Goal: Task Accomplishment & Management: Use online tool/utility

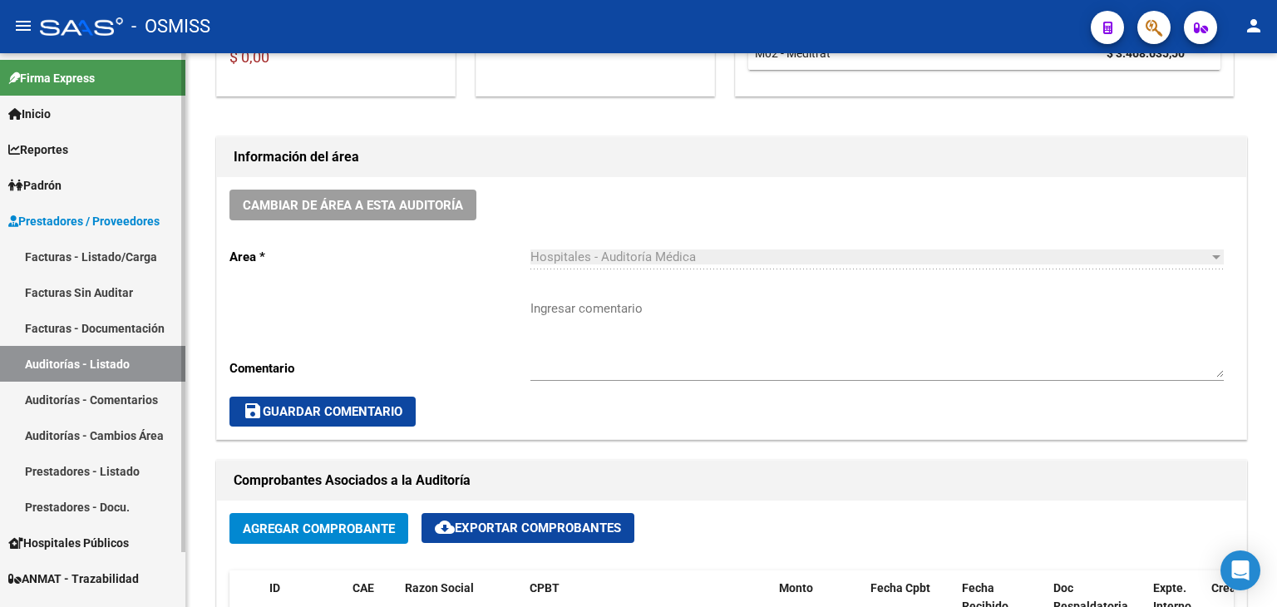
scroll to position [416, 0]
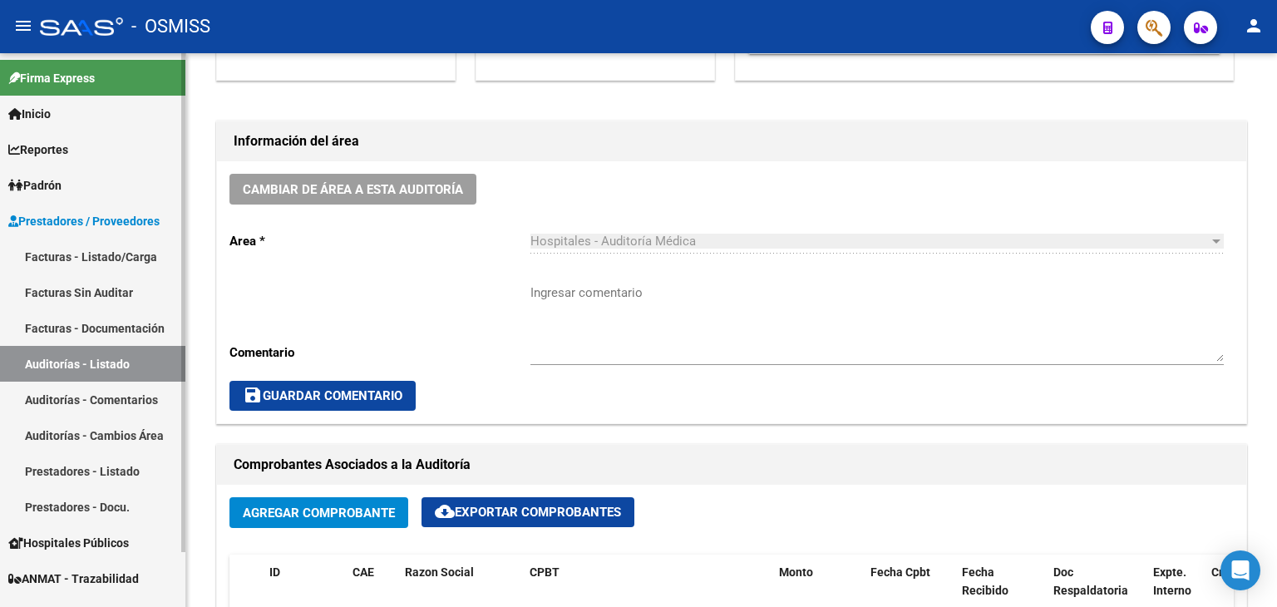
click at [95, 367] on link "Auditorías - Listado" at bounding box center [92, 364] width 185 height 36
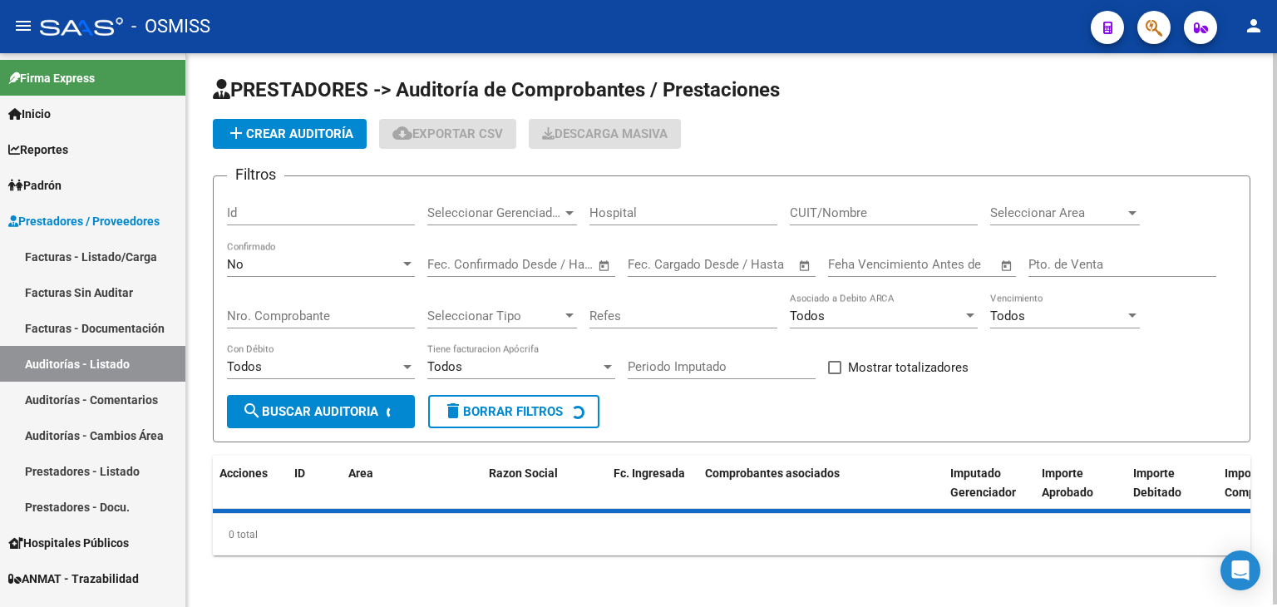
scroll to position [416, 0]
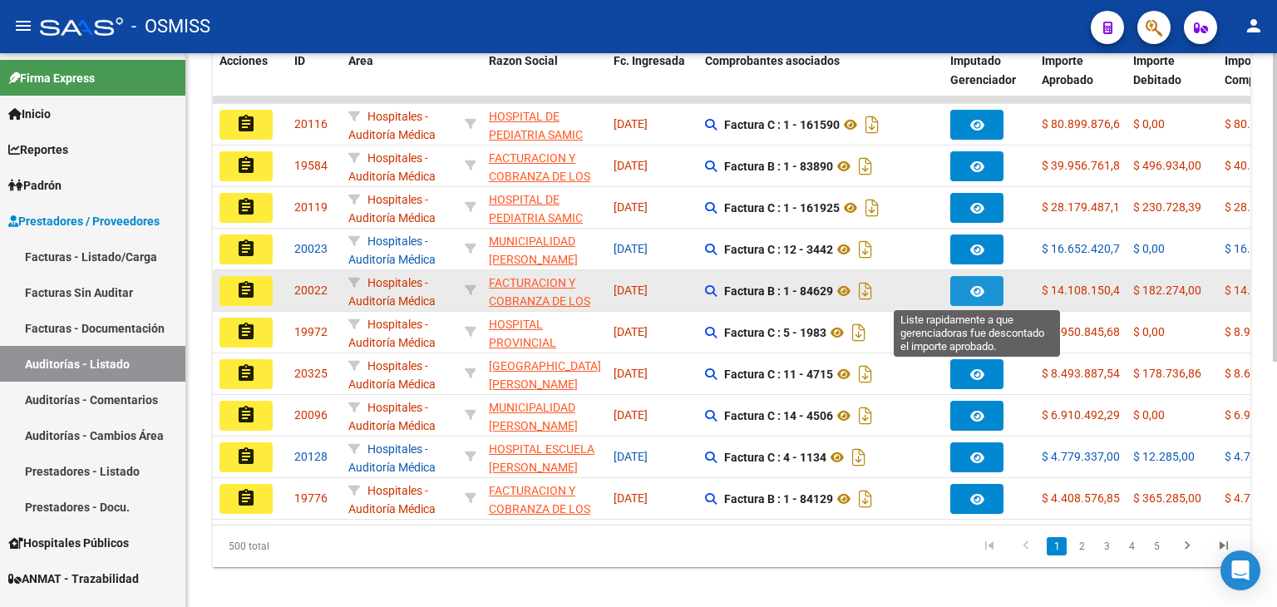
click at [976, 287] on icon "button" at bounding box center [977, 291] width 14 height 12
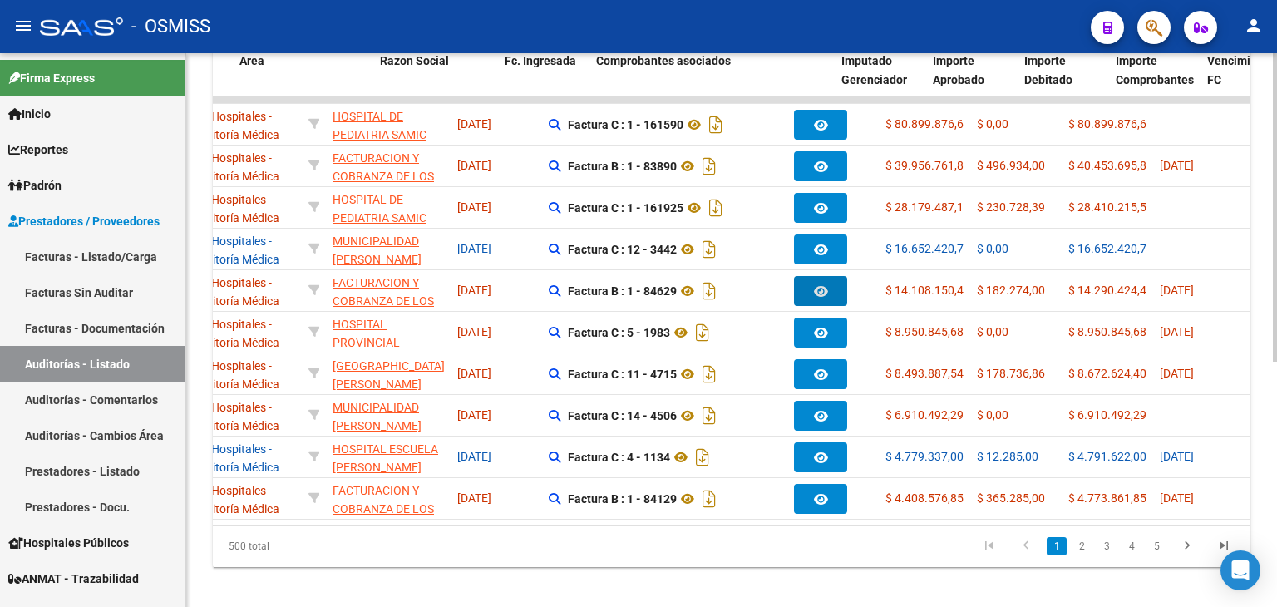
scroll to position [0, 93]
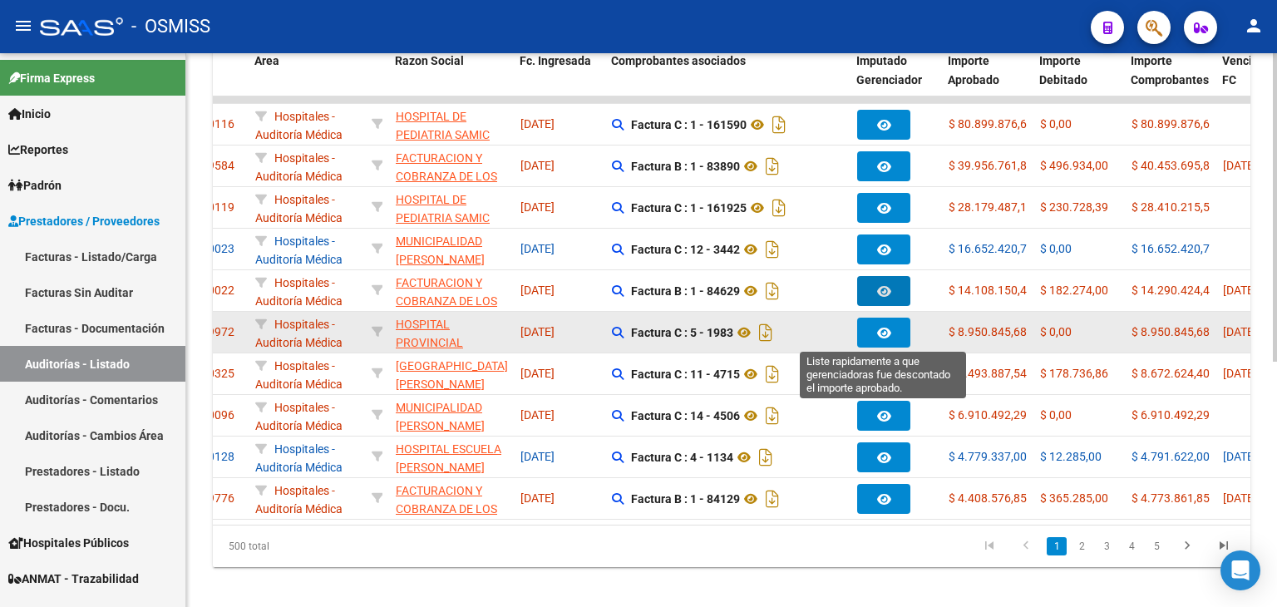
click at [882, 340] on button "button" at bounding box center [883, 333] width 53 height 30
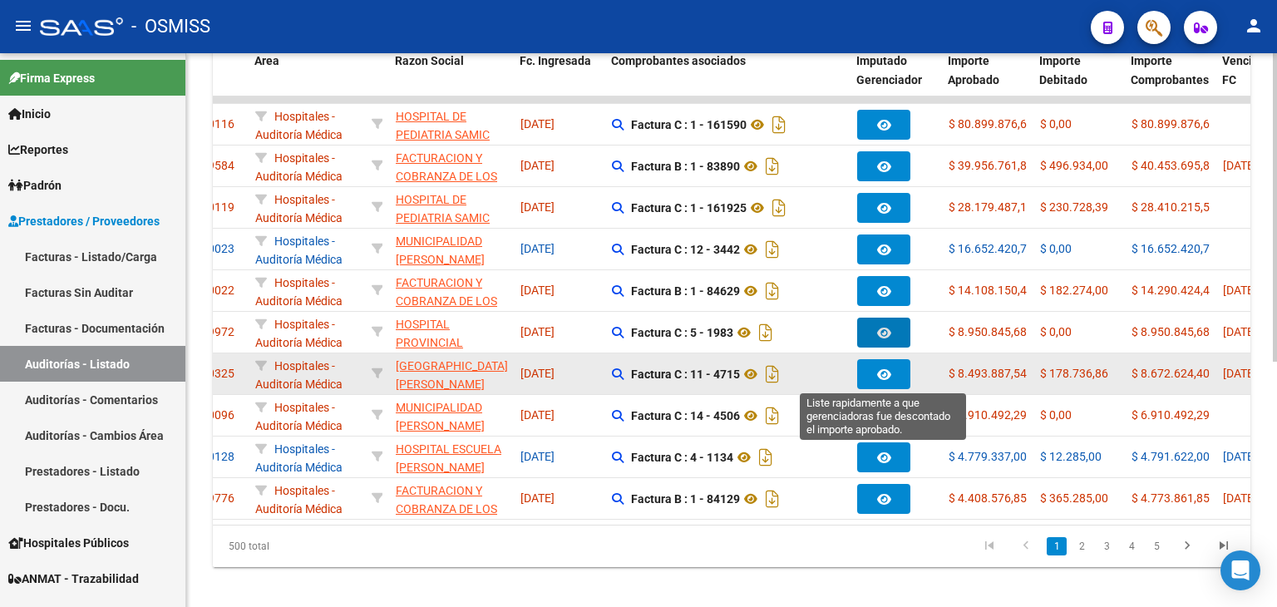
click at [883, 372] on icon "button" at bounding box center [884, 374] width 14 height 12
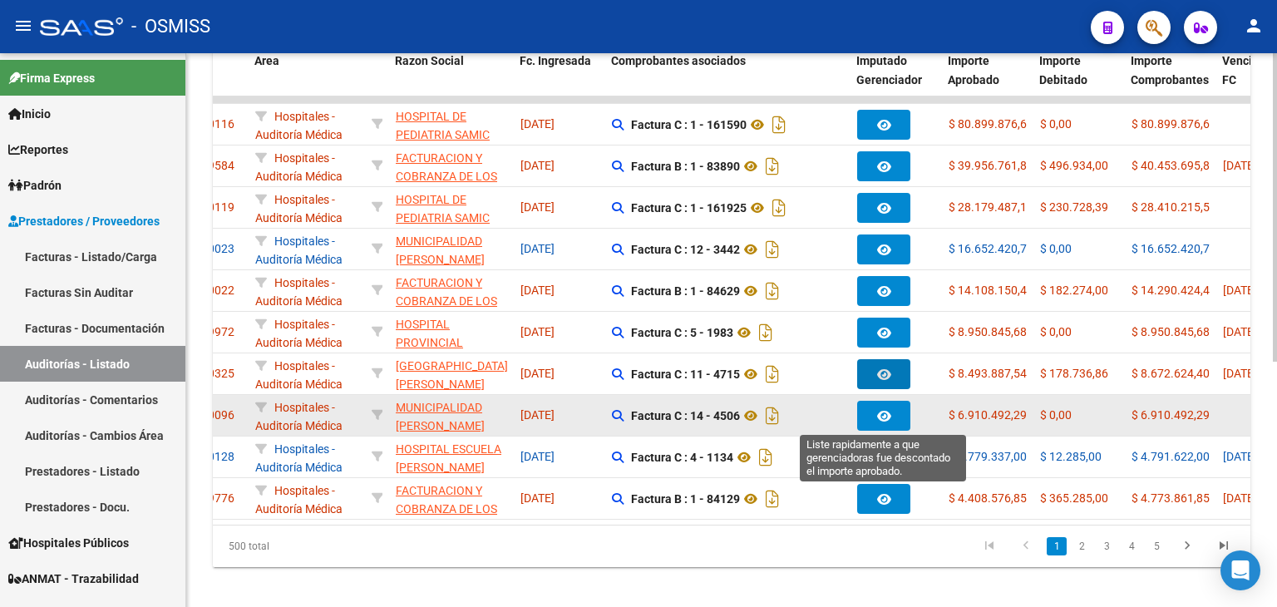
click at [881, 416] on icon "button" at bounding box center [884, 416] width 14 height 12
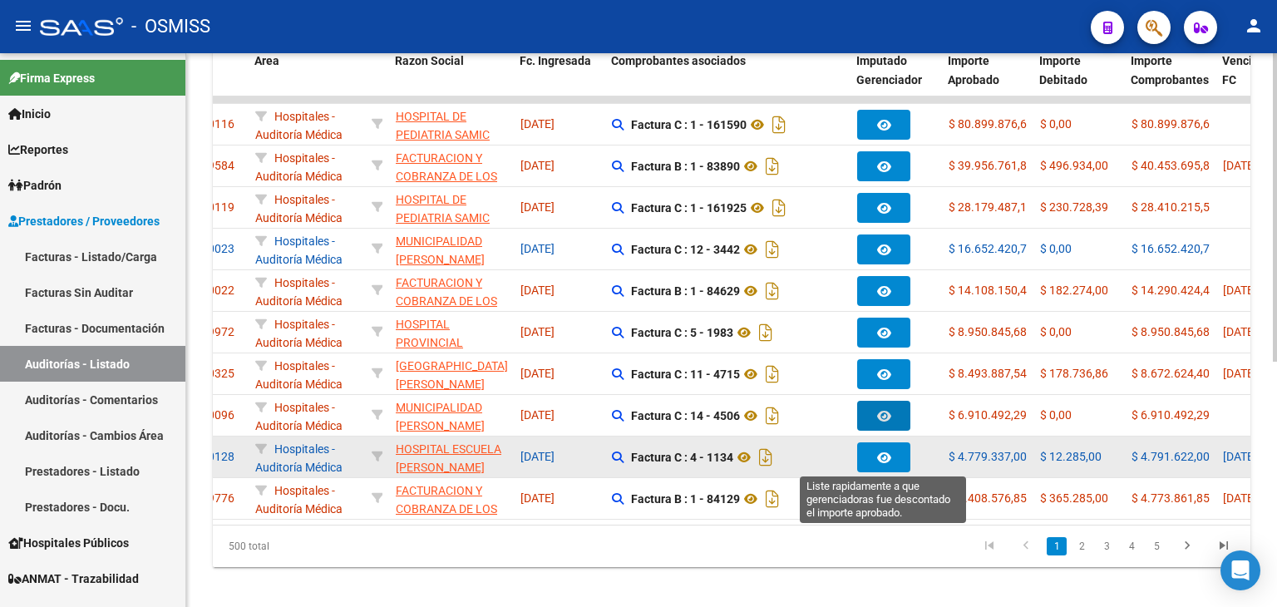
click at [864, 466] on button "button" at bounding box center [883, 457] width 53 height 30
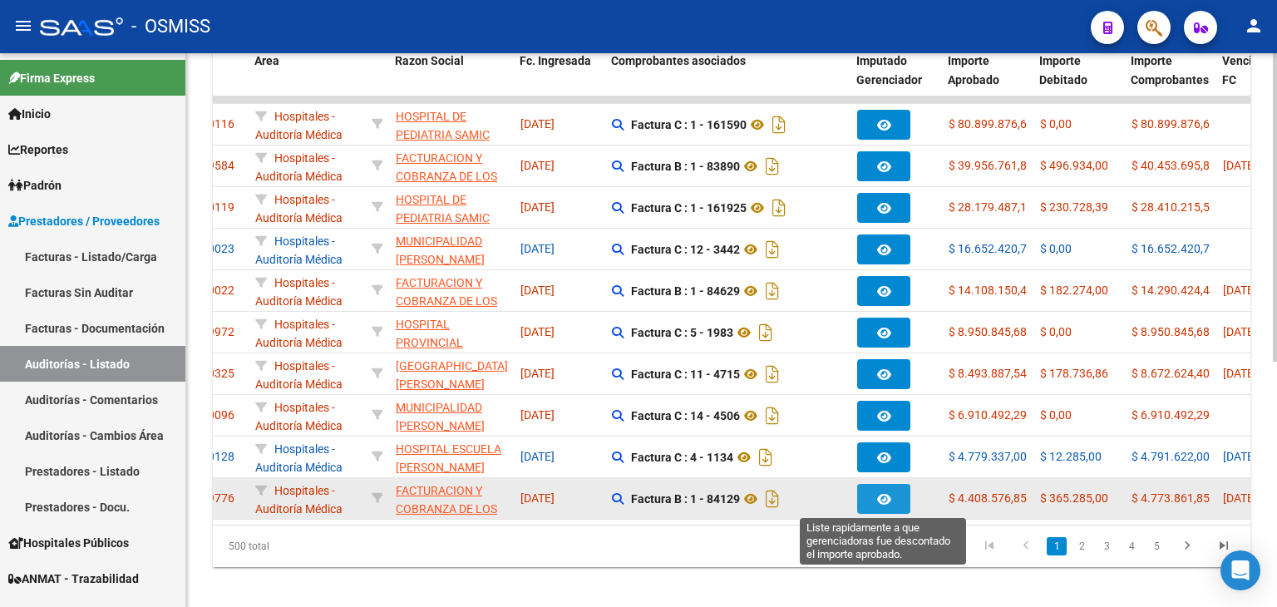
click at [879, 503] on span "button" at bounding box center [884, 498] width 14 height 15
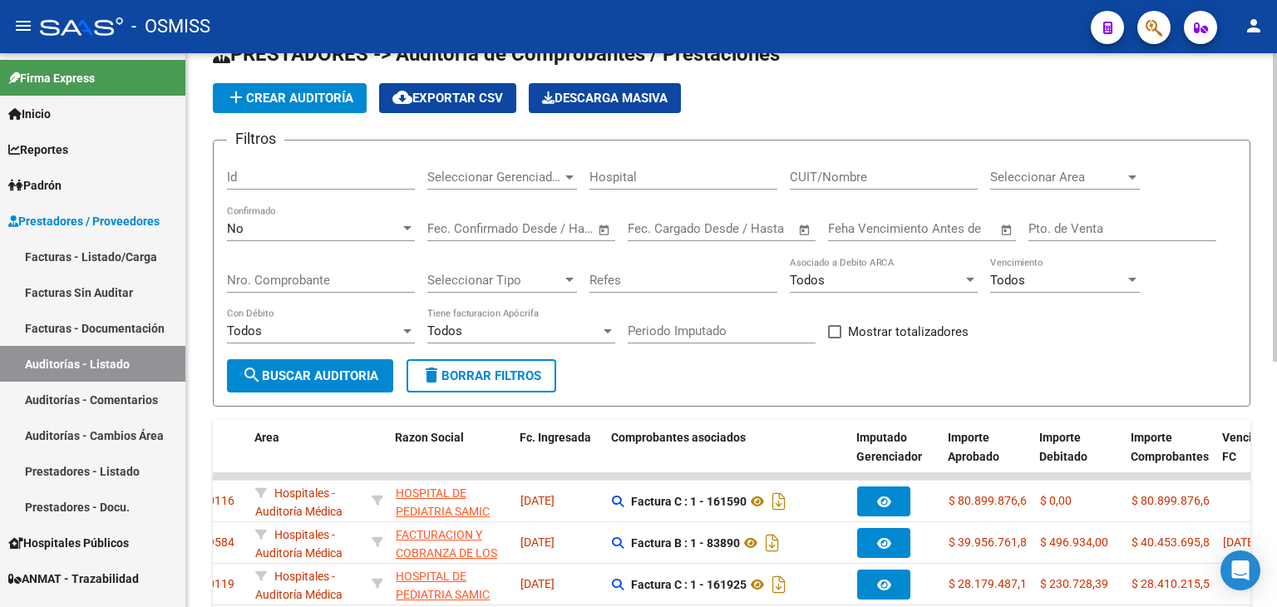
scroll to position [0, 0]
